Goal: Task Accomplishment & Management: Use online tool/utility

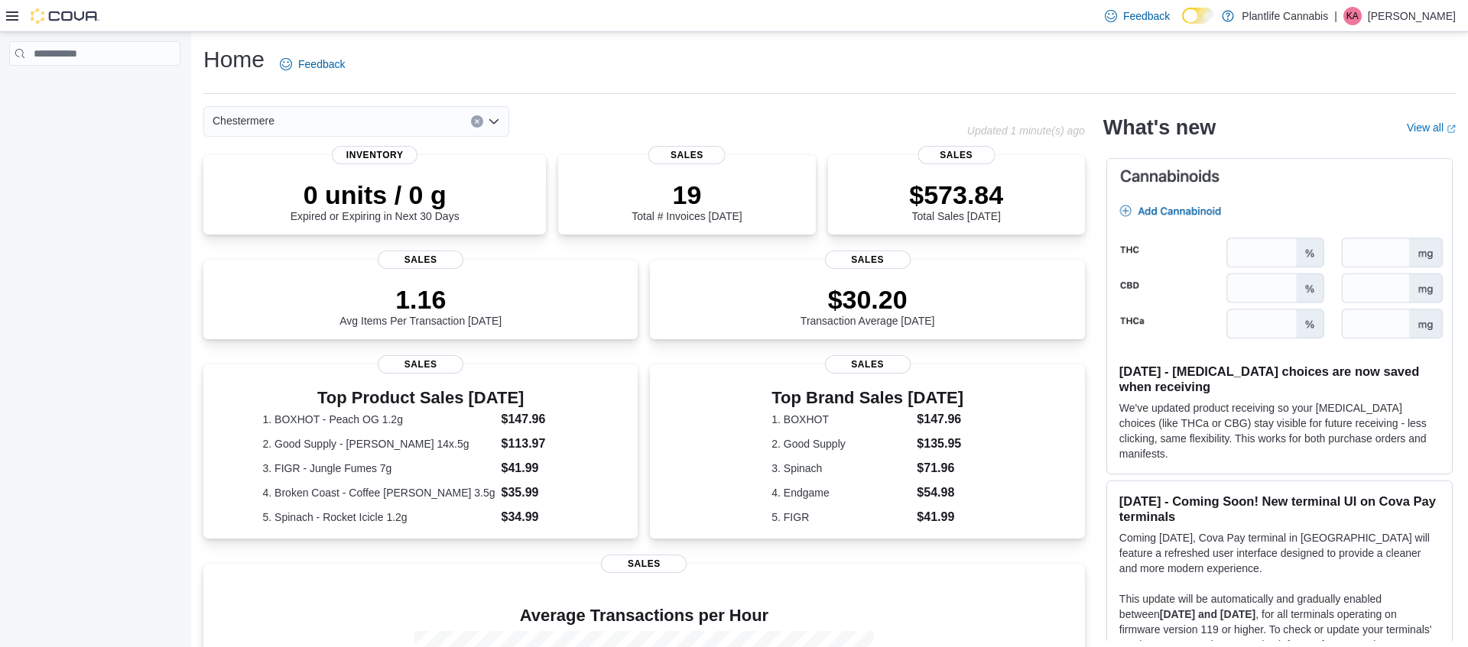
click at [7, 20] on icon at bounding box center [12, 16] width 12 height 12
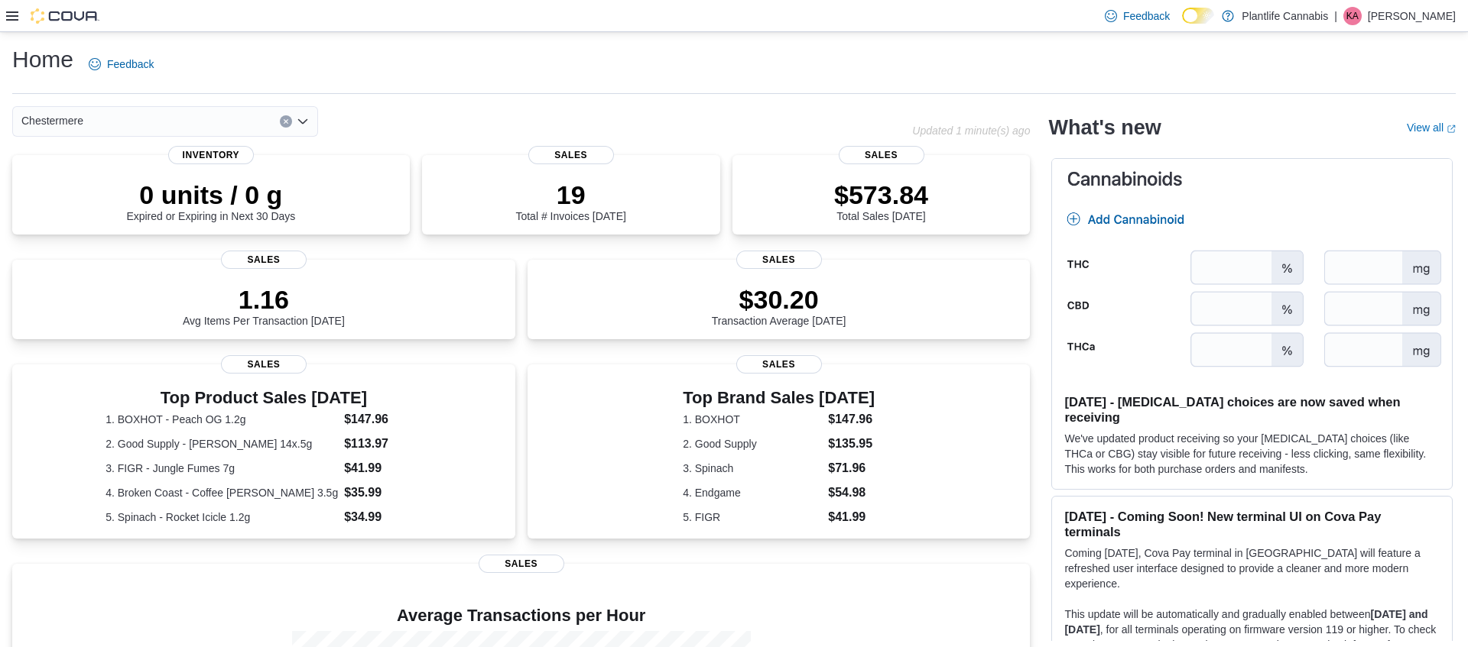
click at [19, 15] on div at bounding box center [52, 15] width 93 height 15
click at [15, 16] on icon at bounding box center [12, 16] width 12 height 12
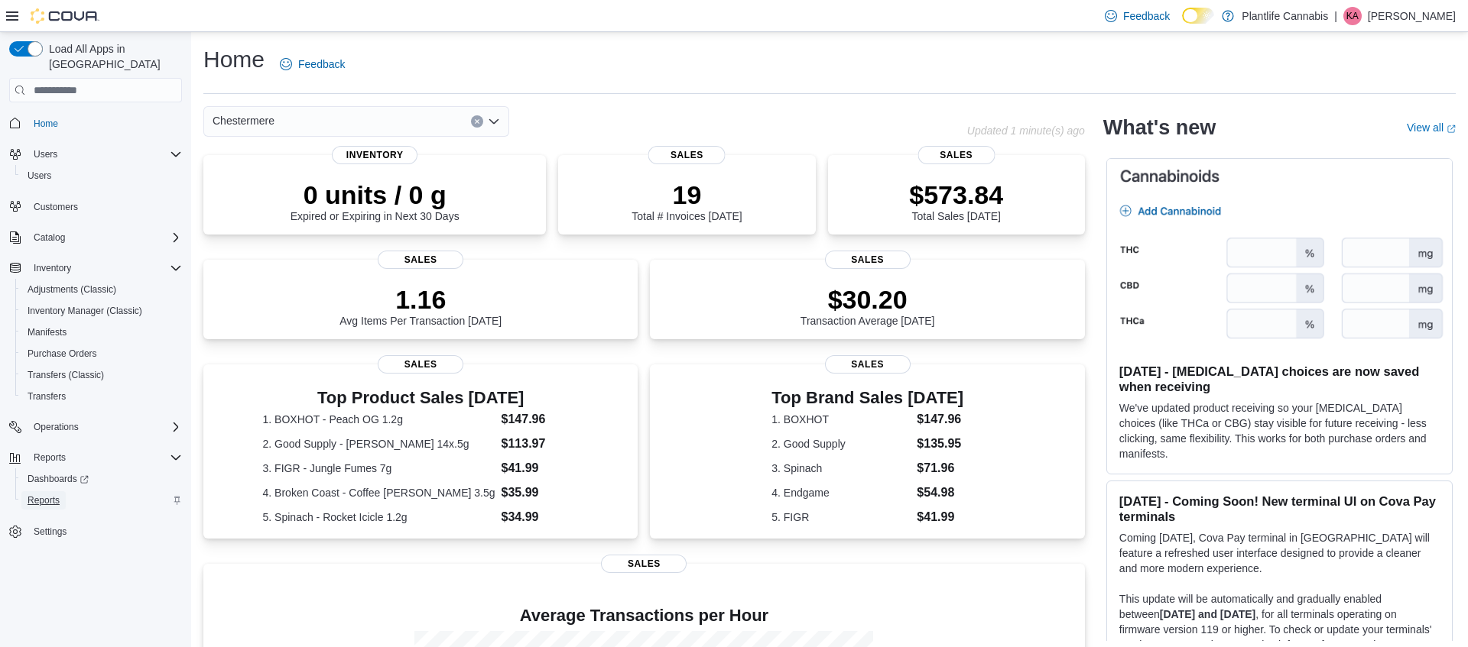
click at [50, 495] on span "Reports" at bounding box center [44, 501] width 32 height 12
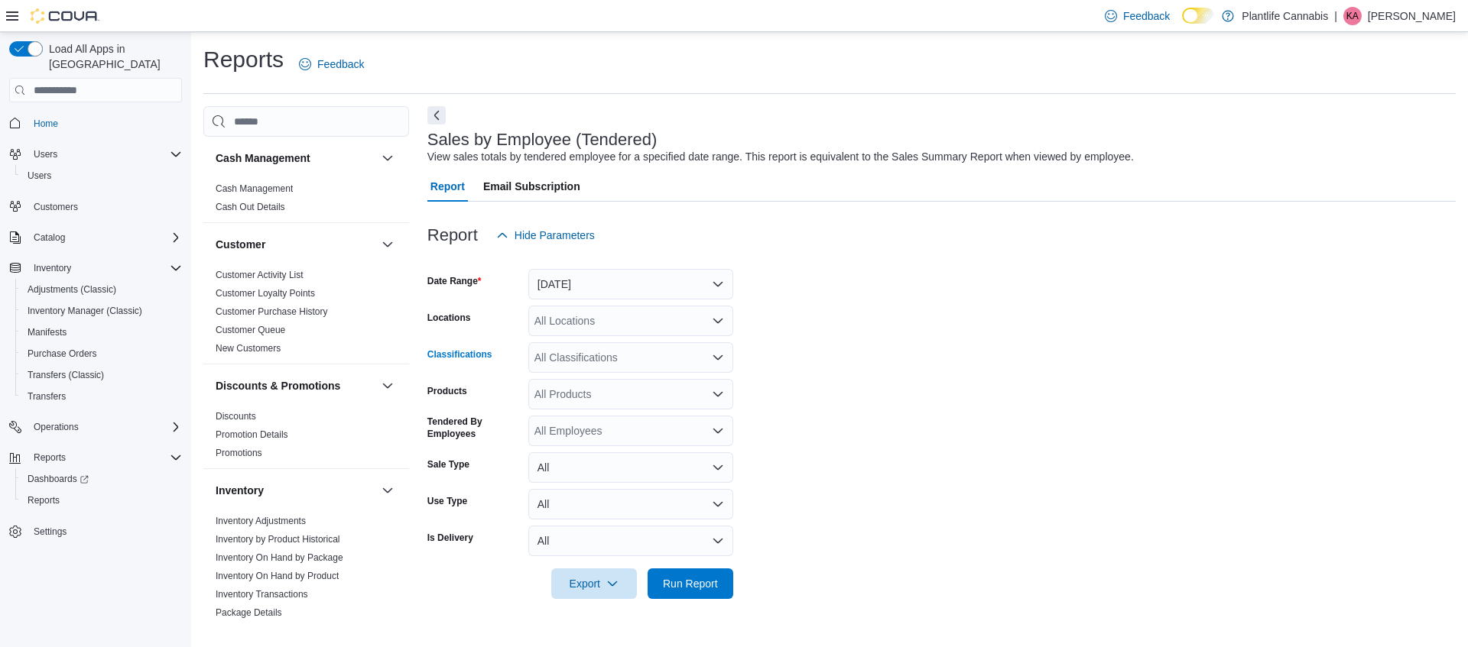
click at [620, 353] on div "All Classifications" at bounding box center [630, 357] width 205 height 31
click at [808, 332] on form "Date Range [DATE] Locations All Locations Classifications All Classifications P…" at bounding box center [941, 425] width 1028 height 349
click at [626, 293] on button "[DATE]" at bounding box center [630, 284] width 205 height 31
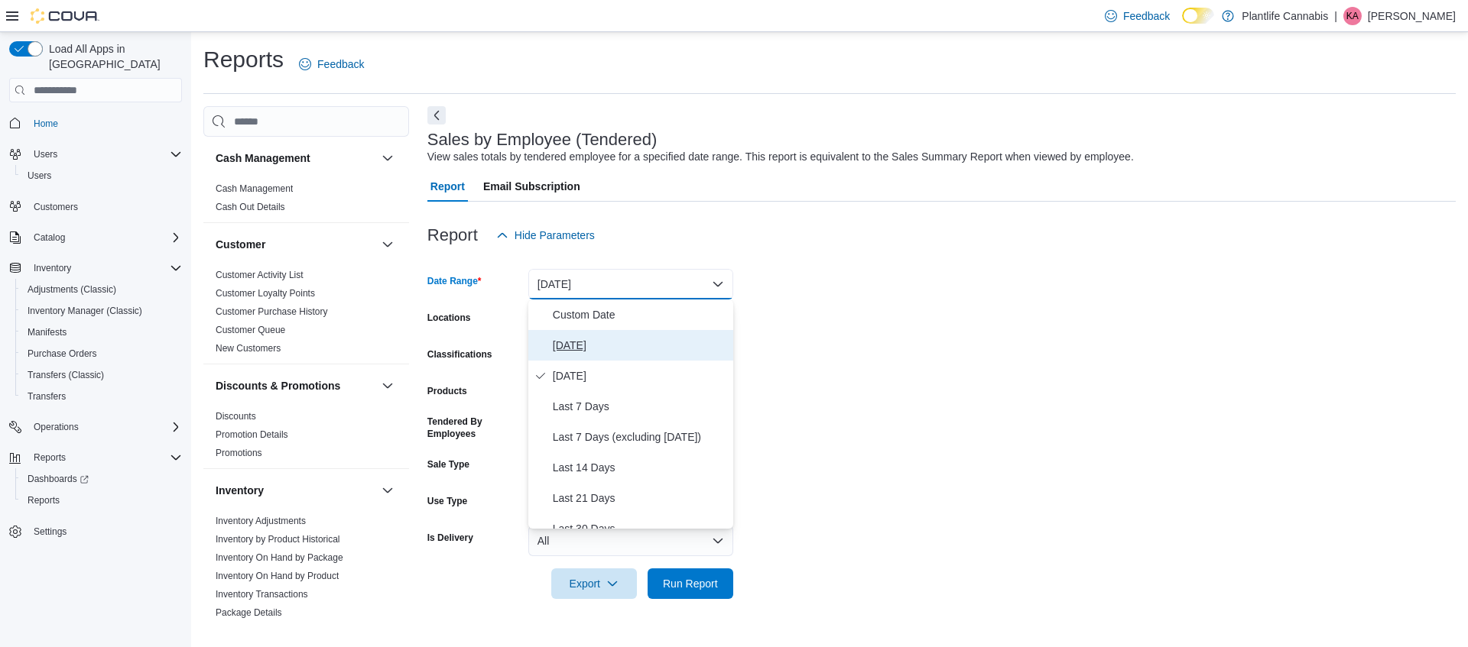
click at [609, 333] on button "[DATE]" at bounding box center [630, 345] width 205 height 31
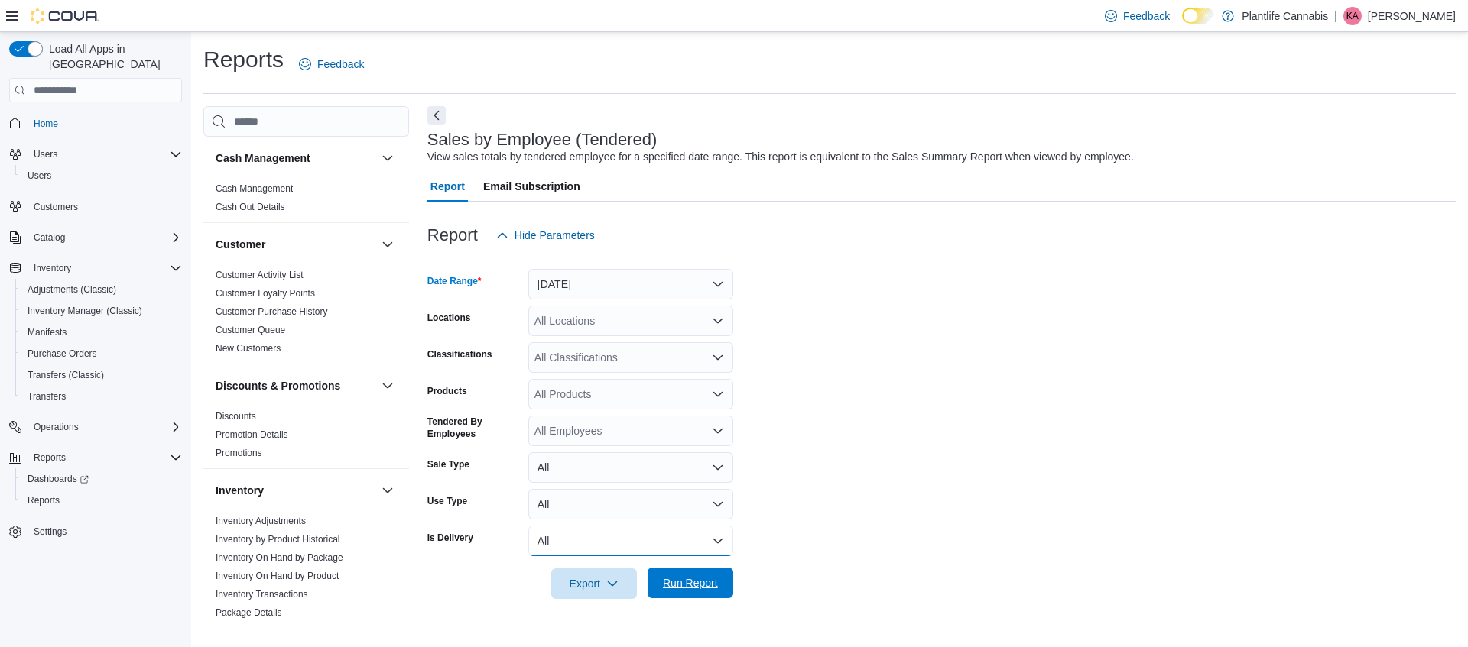
drag, startPoint x: 702, startPoint y: 556, endPoint x: 706, endPoint y: 580, distance: 24.8
click at [696, 566] on form "Date Range [DATE] Locations All Locations Classifications All Classifications P…" at bounding box center [941, 425] width 1028 height 349
click at [709, 583] on span "Run Report" at bounding box center [690, 583] width 55 height 15
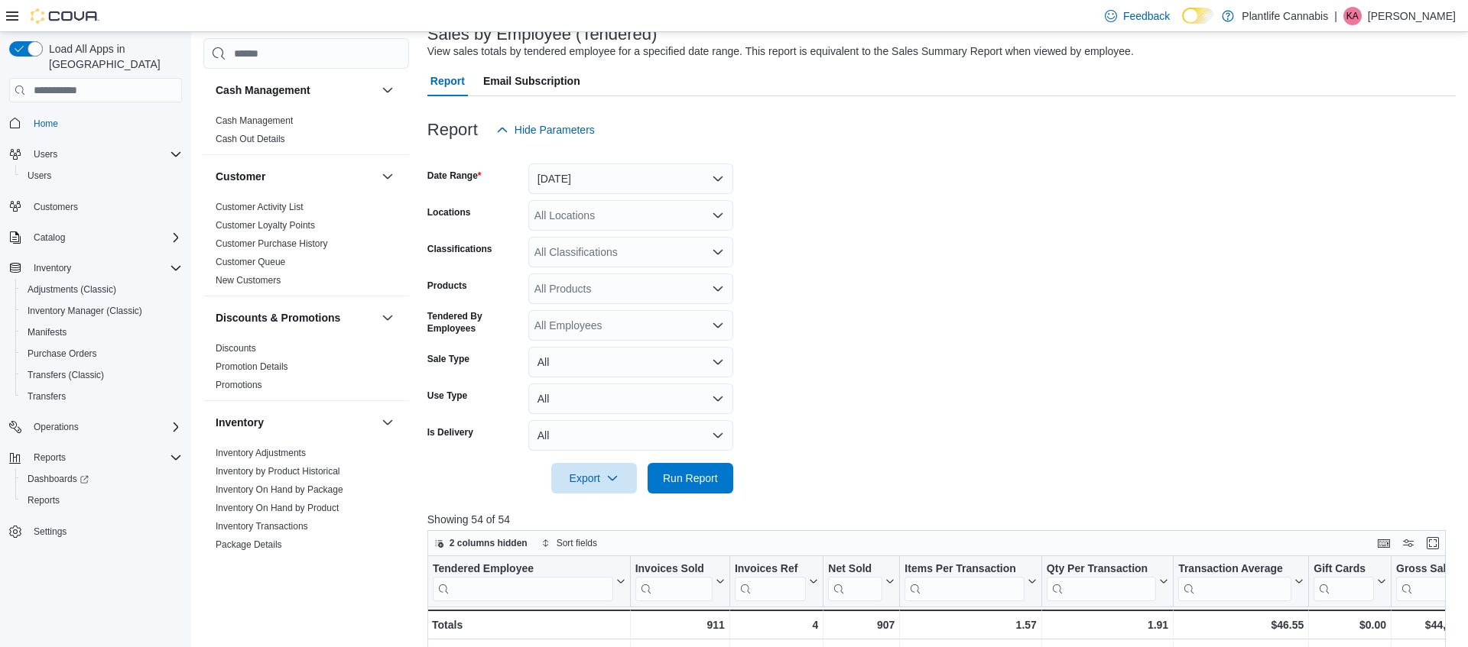
scroll to position [97, 0]
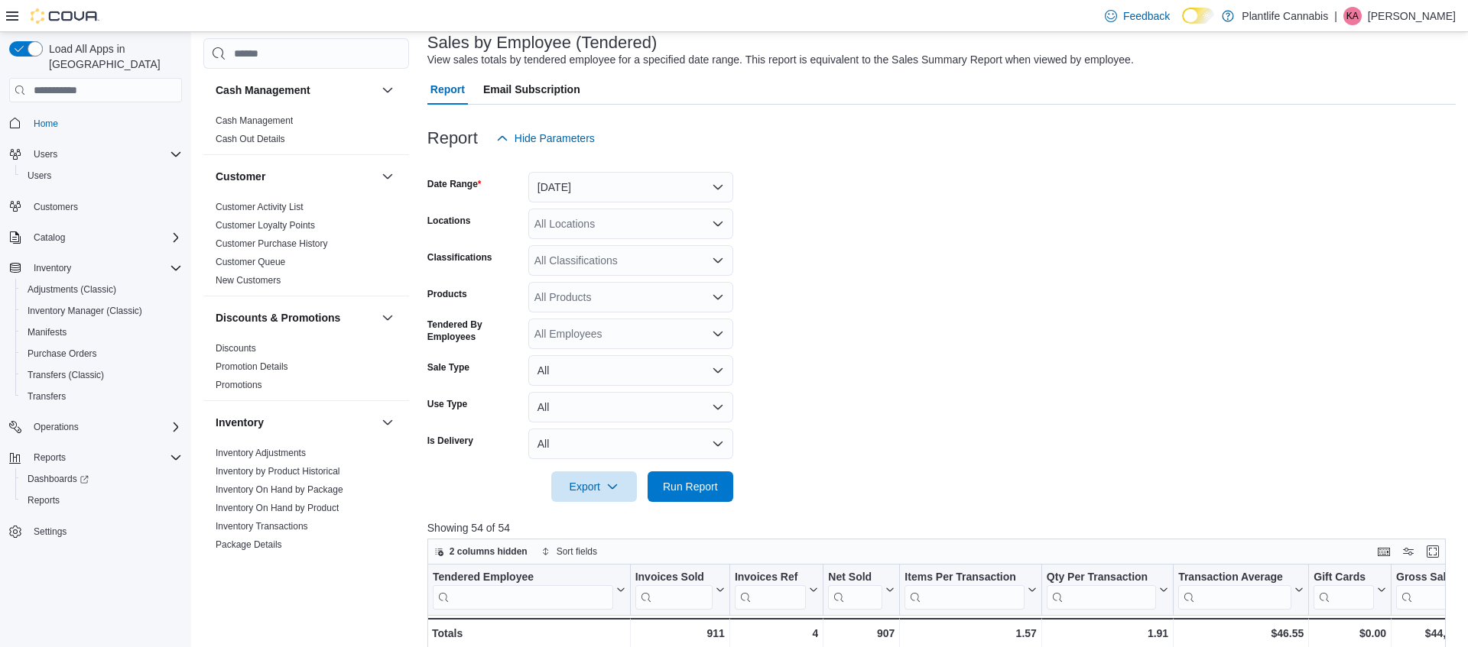
click at [615, 222] on div "All Locations" at bounding box center [630, 224] width 205 height 31
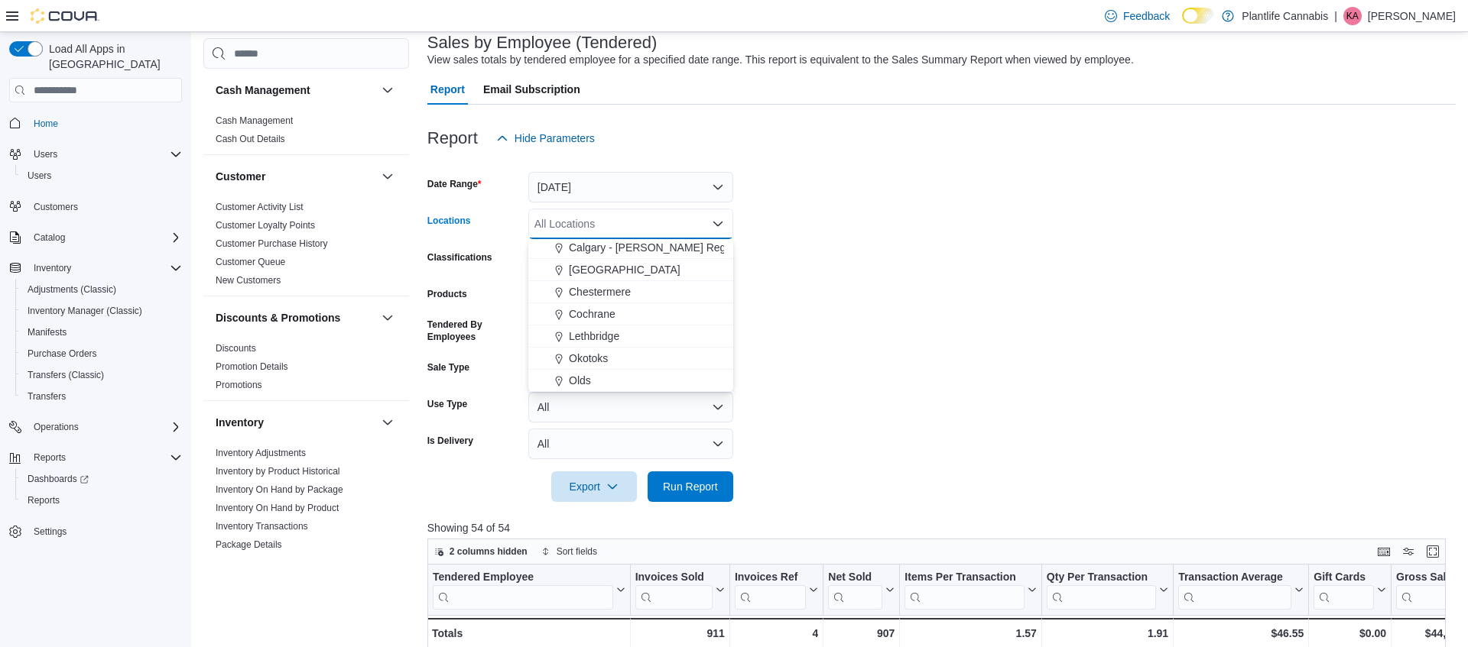
click at [621, 288] on span "Chestermere" at bounding box center [600, 291] width 62 height 15
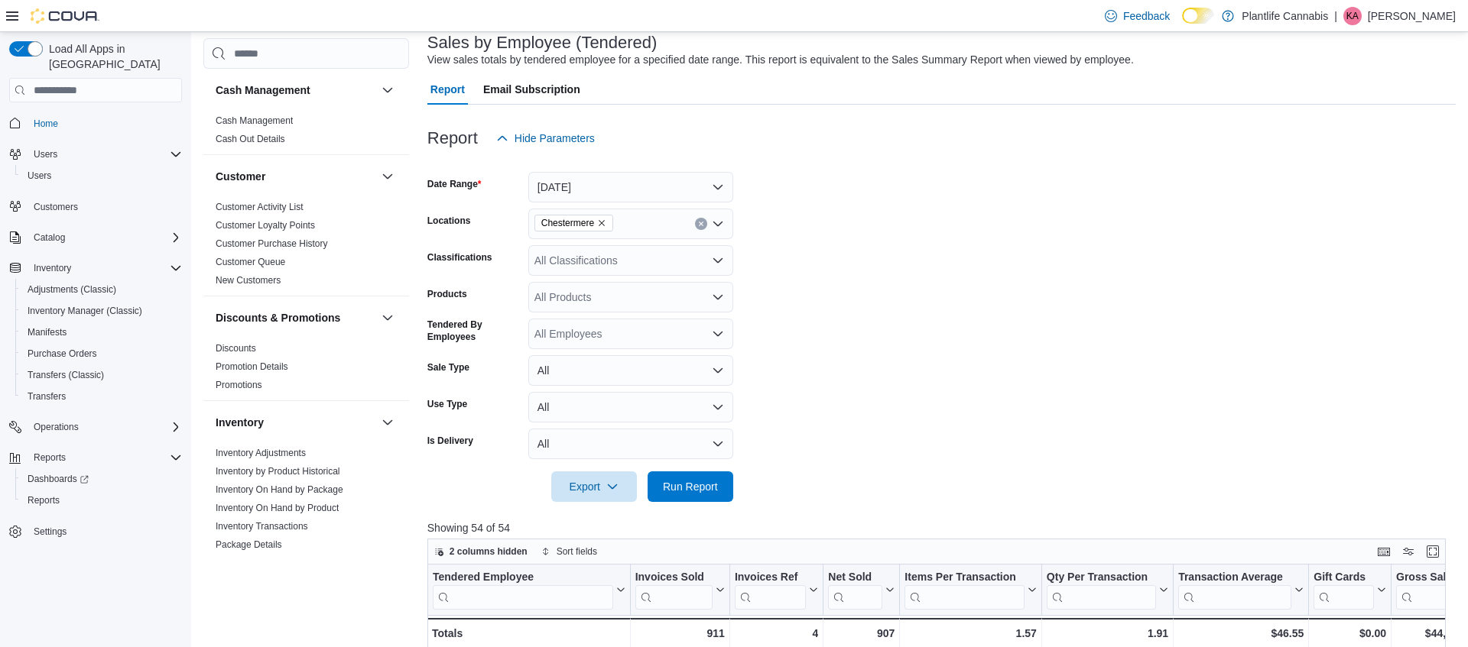
click at [683, 460] on div at bounding box center [941, 465] width 1028 height 12
drag, startPoint x: 689, startPoint y: 470, endPoint x: 688, endPoint y: 478, distance: 7.7
click at [689, 471] on div at bounding box center [941, 468] width 1028 height 12
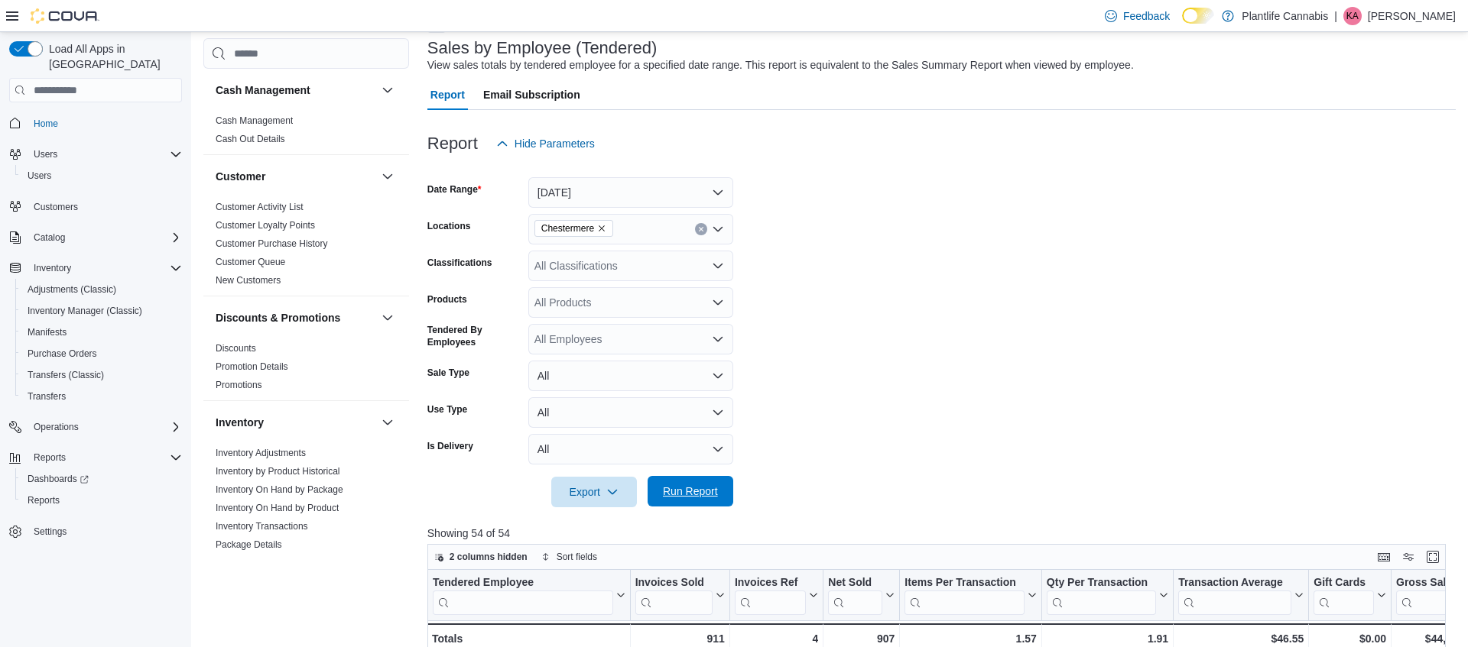
scroll to position [95, 0]
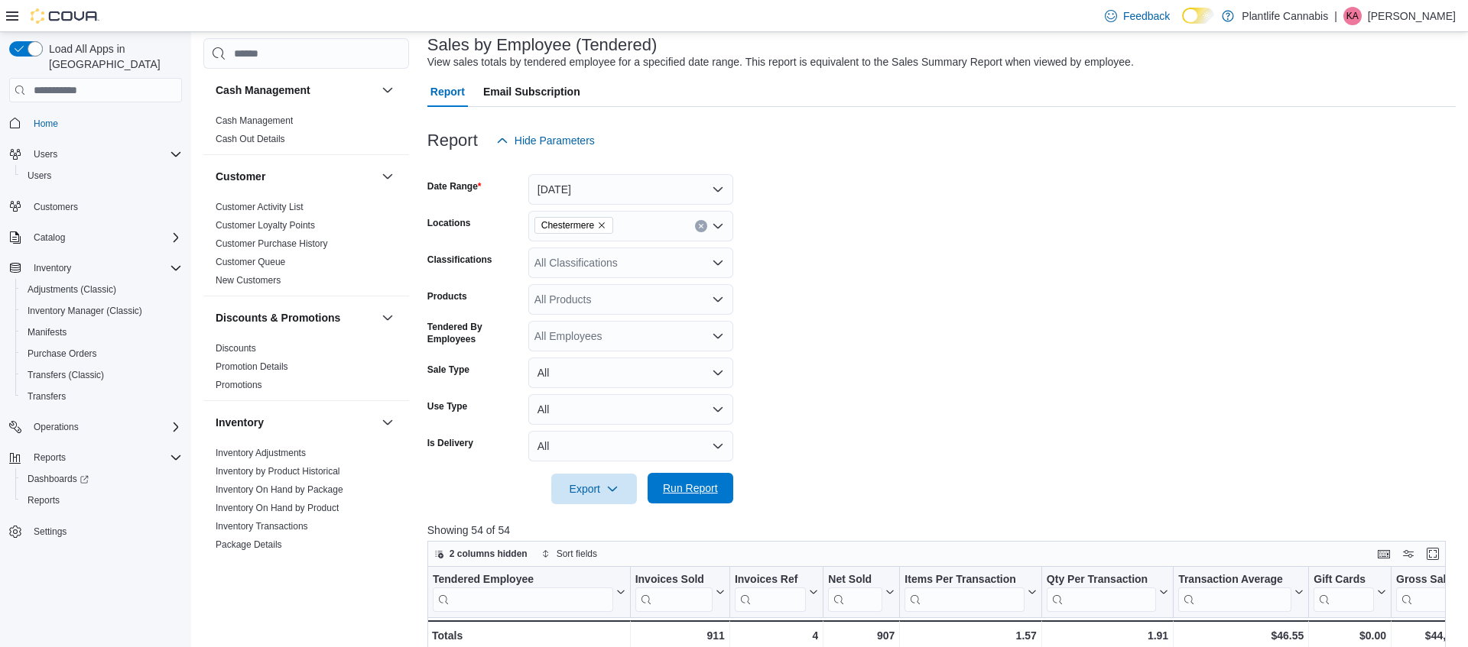
click at [687, 482] on span "Run Report" at bounding box center [690, 488] width 67 height 31
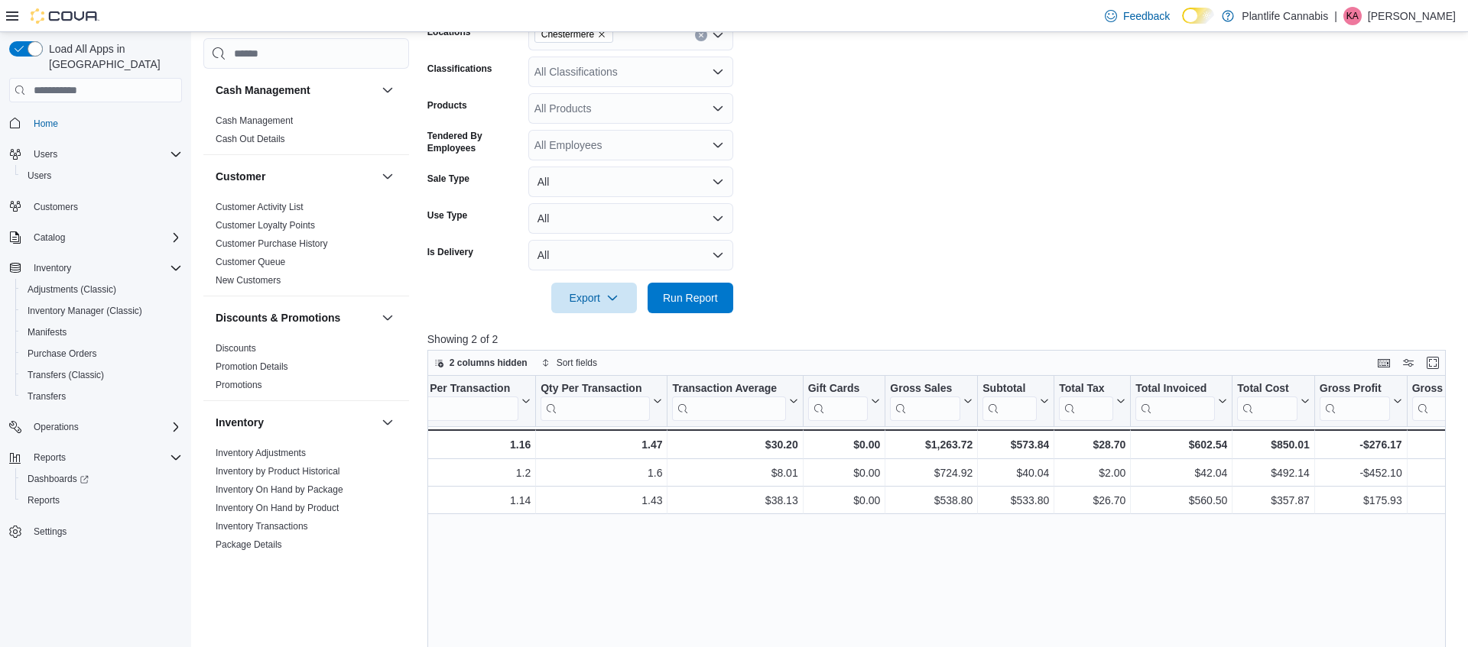
scroll to position [0, 433]
click at [962, 449] on div "$1,263.72" at bounding box center [932, 445] width 83 height 18
click at [960, 446] on div "$1,263.72" at bounding box center [932, 445] width 83 height 18
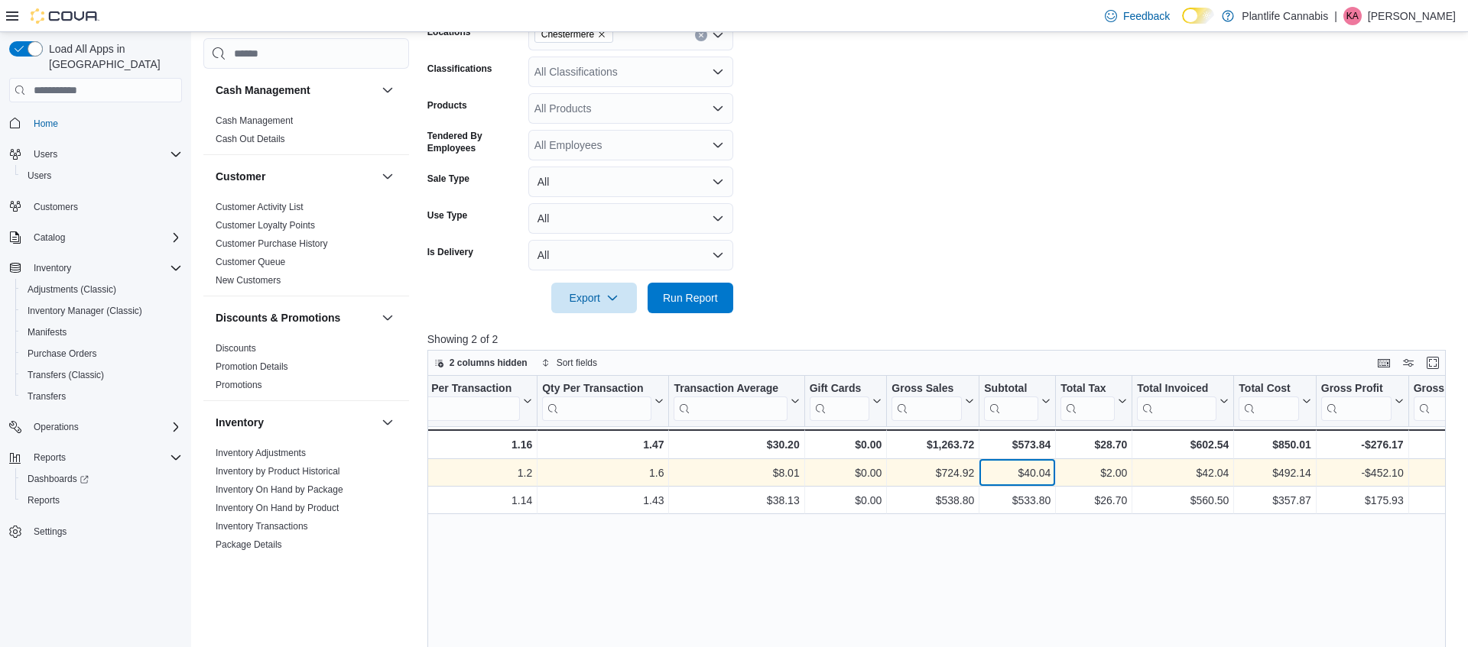
click at [1040, 461] on div "$40.04 - Subtotal, column 10, row 1" at bounding box center [1017, 474] width 76 height 28
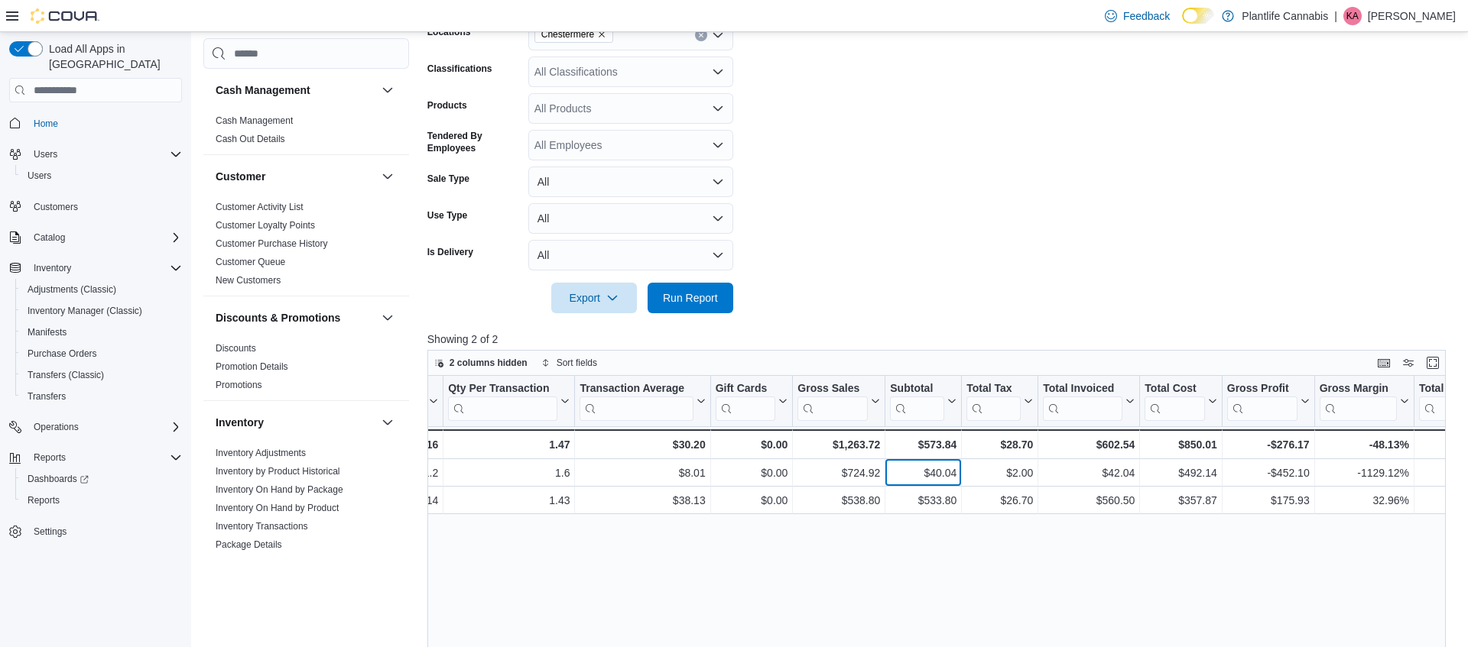
scroll to position [0, 524]
click at [1043, 560] on div "Tendered Employee Click to view column header actions Invoices Sold Click to vi…" at bounding box center [936, 622] width 1018 height 492
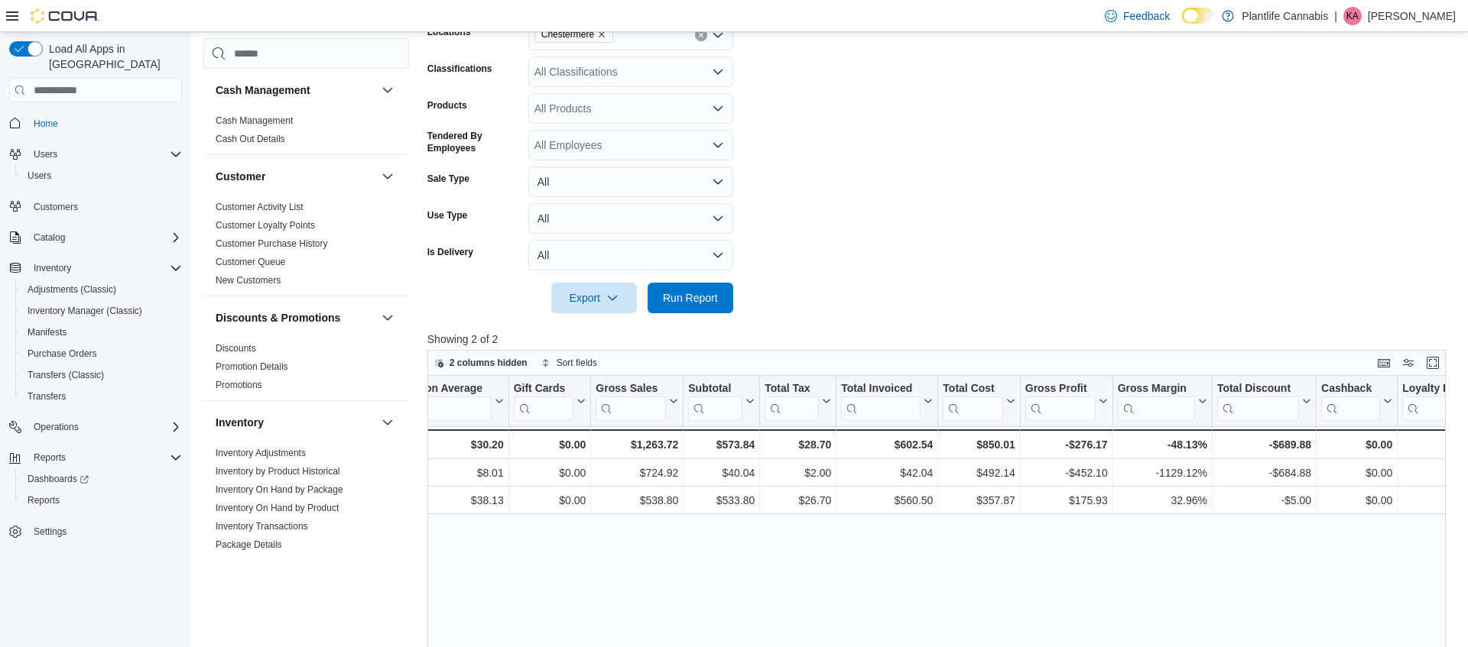
scroll to position [0, 730]
click at [1120, 564] on div "Tendered Employee Click to view column header actions Invoices Sold Click to vi…" at bounding box center [936, 622] width 1018 height 492
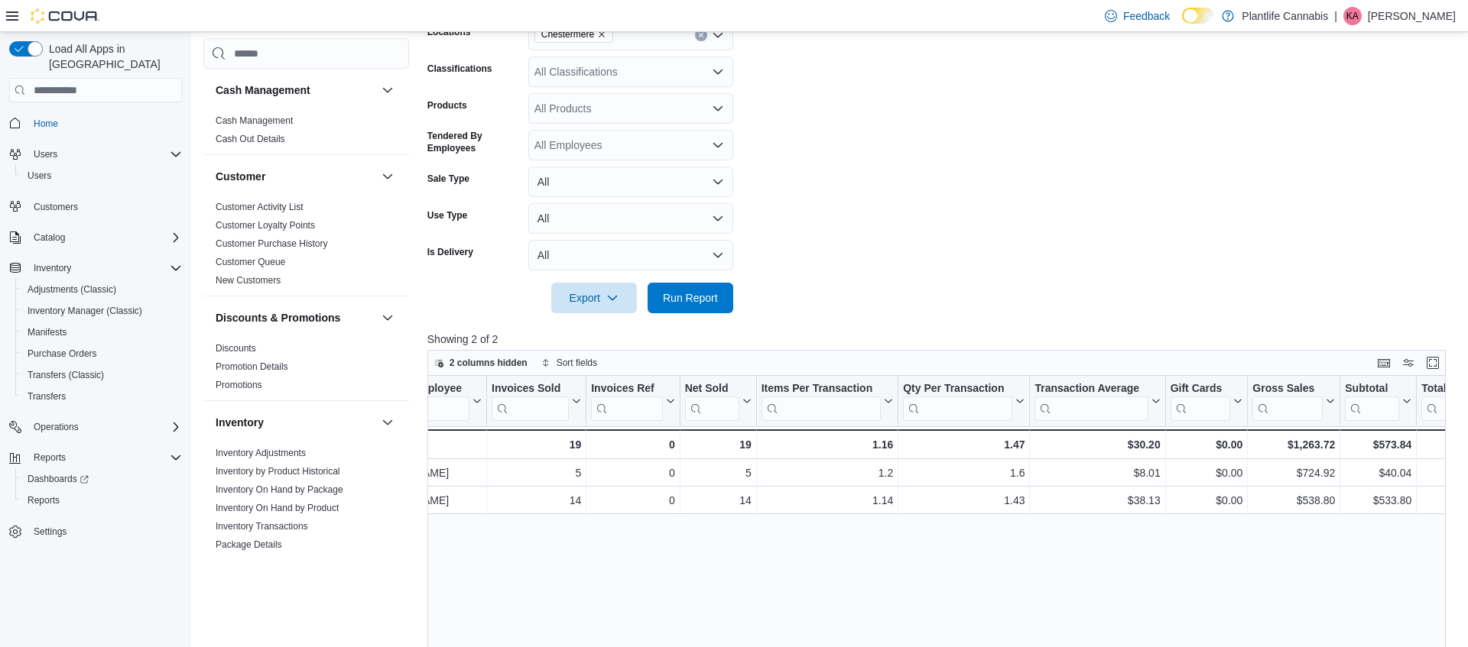
scroll to position [0, 0]
